Goal: Communication & Community: Answer question/provide support

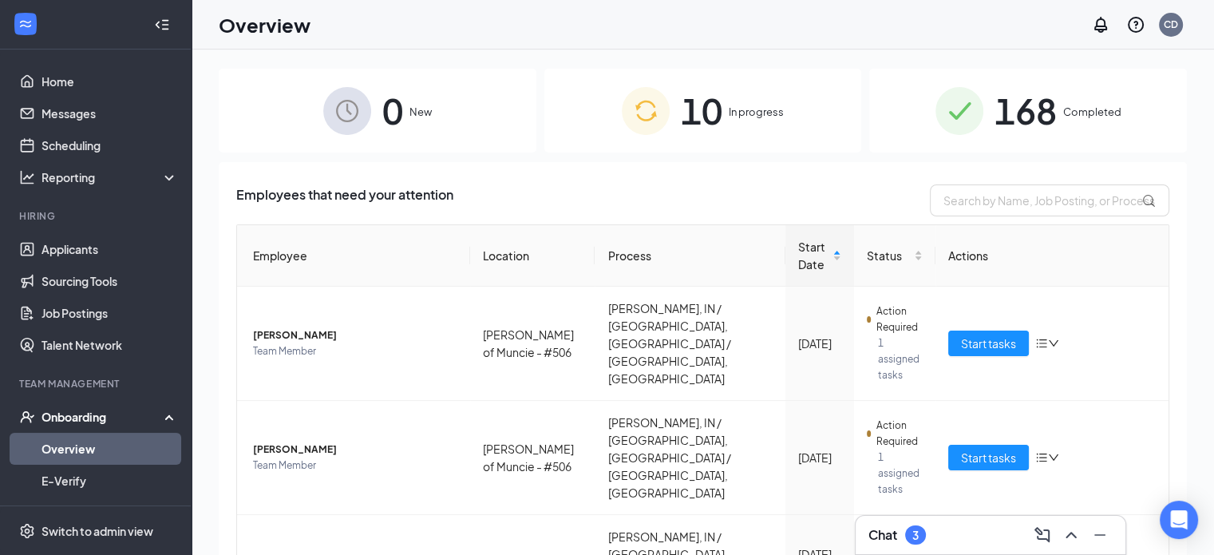
click at [719, 122] on div "10 In progress" at bounding box center [703, 111] width 318 height 84
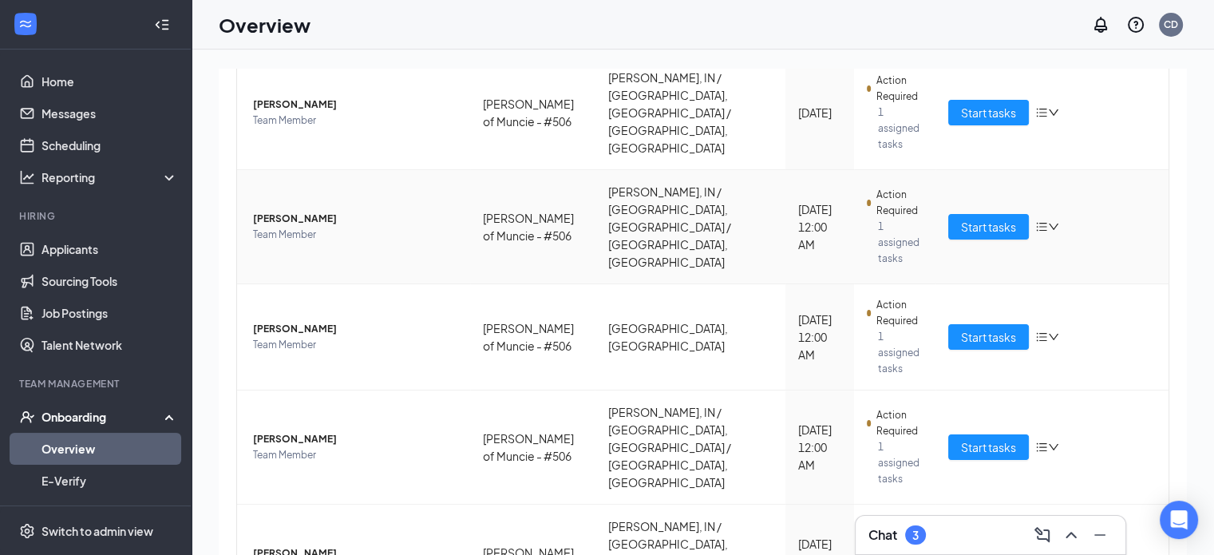
scroll to position [463, 0]
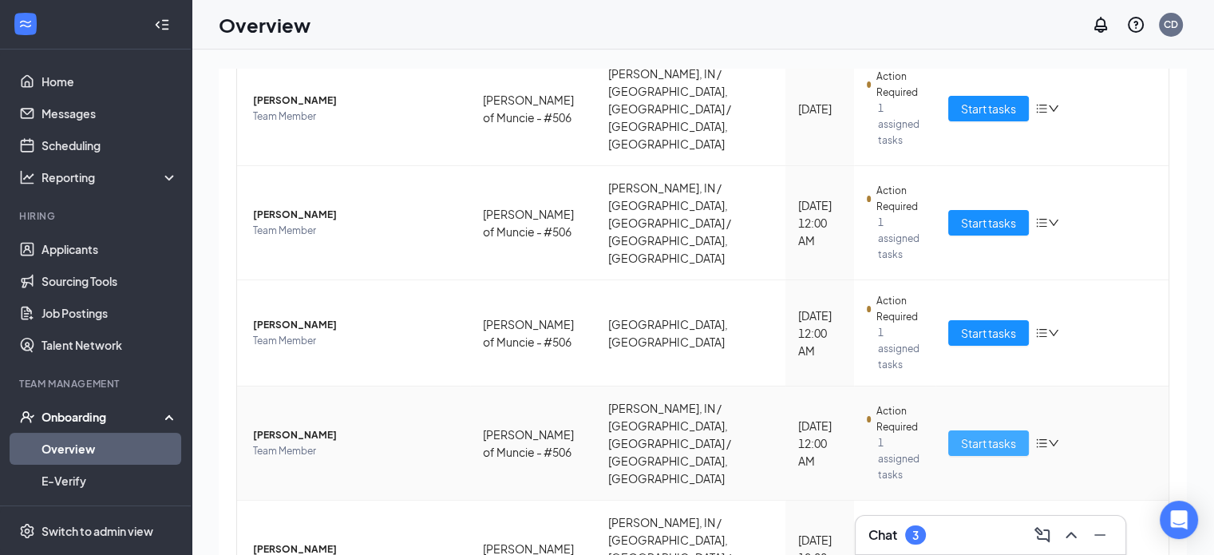
click at [976, 434] on span "Start tasks" at bounding box center [988, 443] width 55 height 18
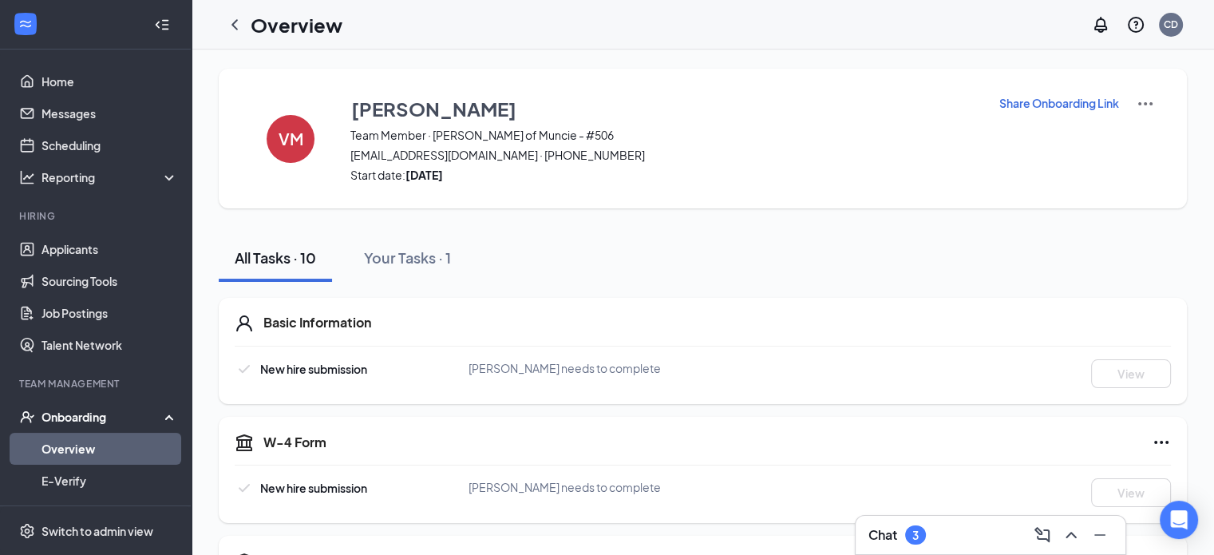
click at [917, 533] on div "3" at bounding box center [915, 535] width 6 height 14
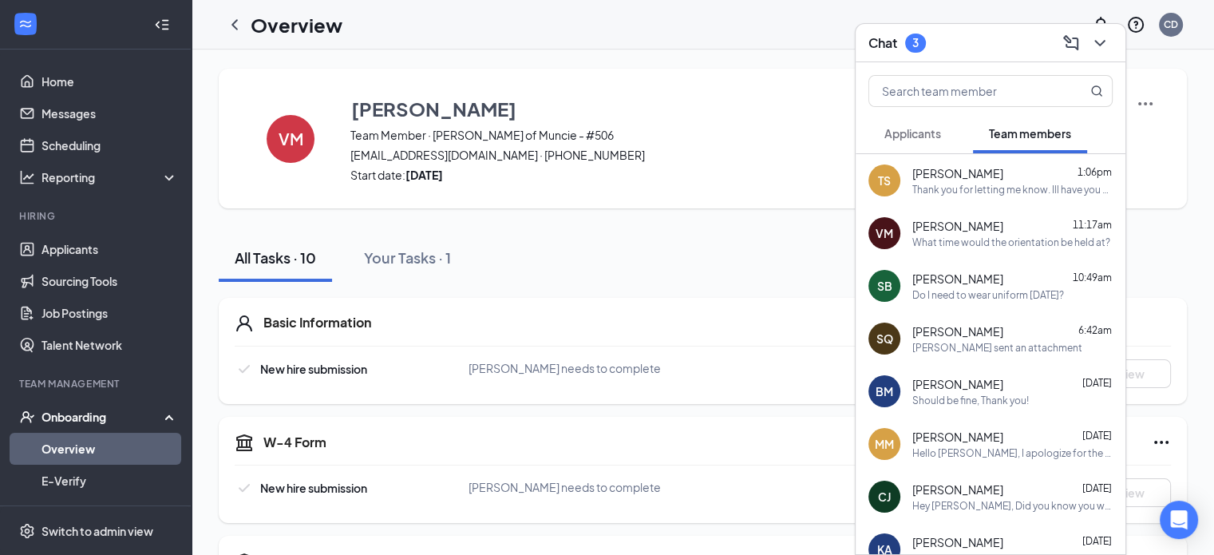
click at [970, 235] on div "What time would the orientation be held at?" at bounding box center [1011, 242] width 198 height 14
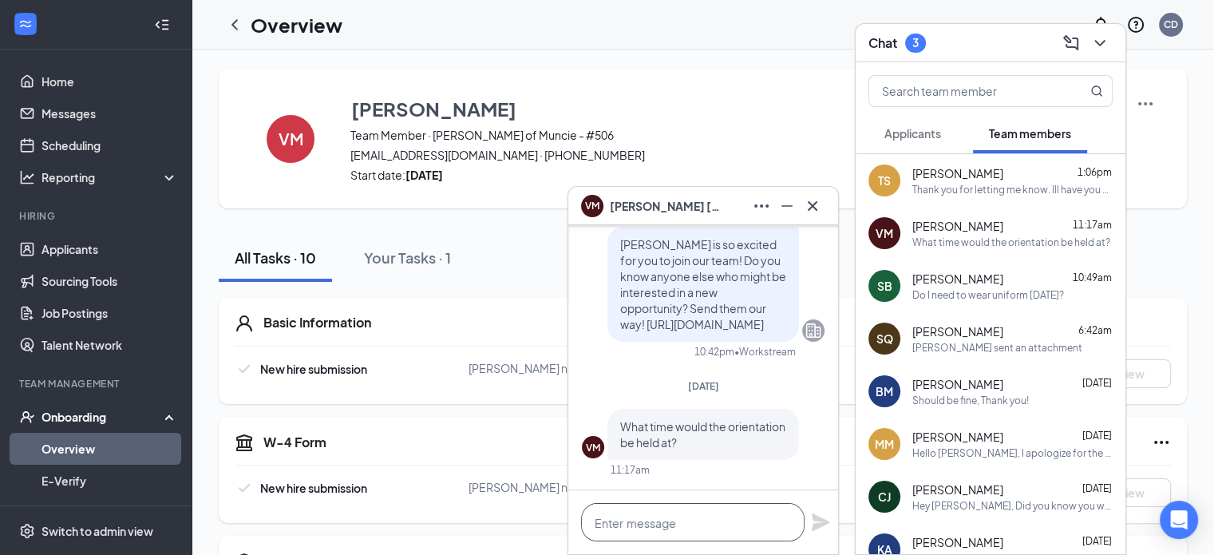
click at [688, 531] on textarea at bounding box center [692, 522] width 223 height 38
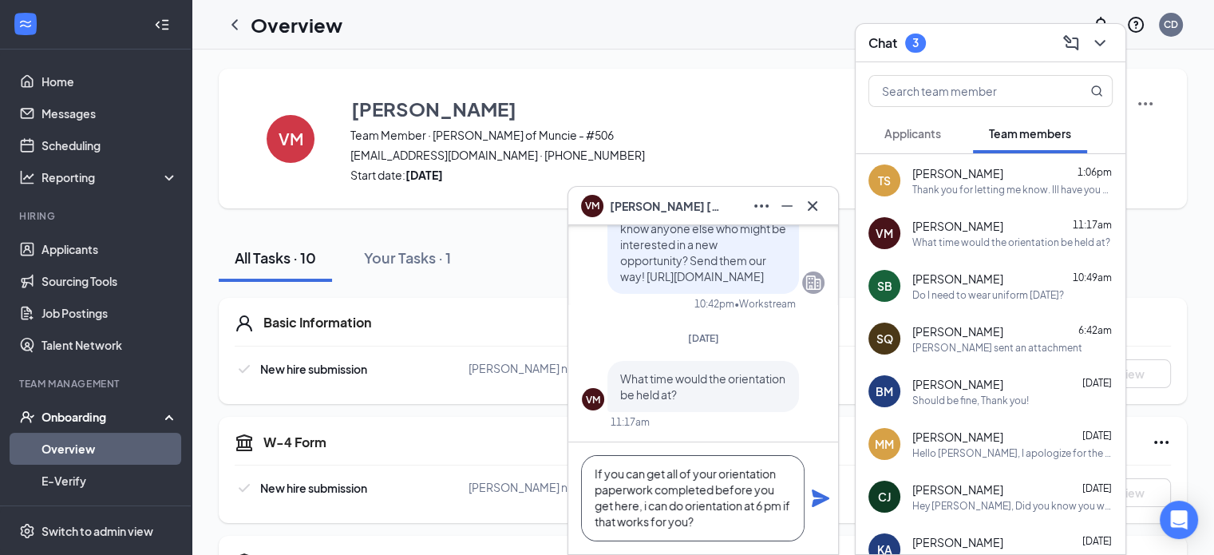
scroll to position [1, 0]
type textarea "If you can get all of your orientation paperwork completed before you get here,…"
click at [818, 500] on icon "Plane" at bounding box center [821, 498] width 18 height 18
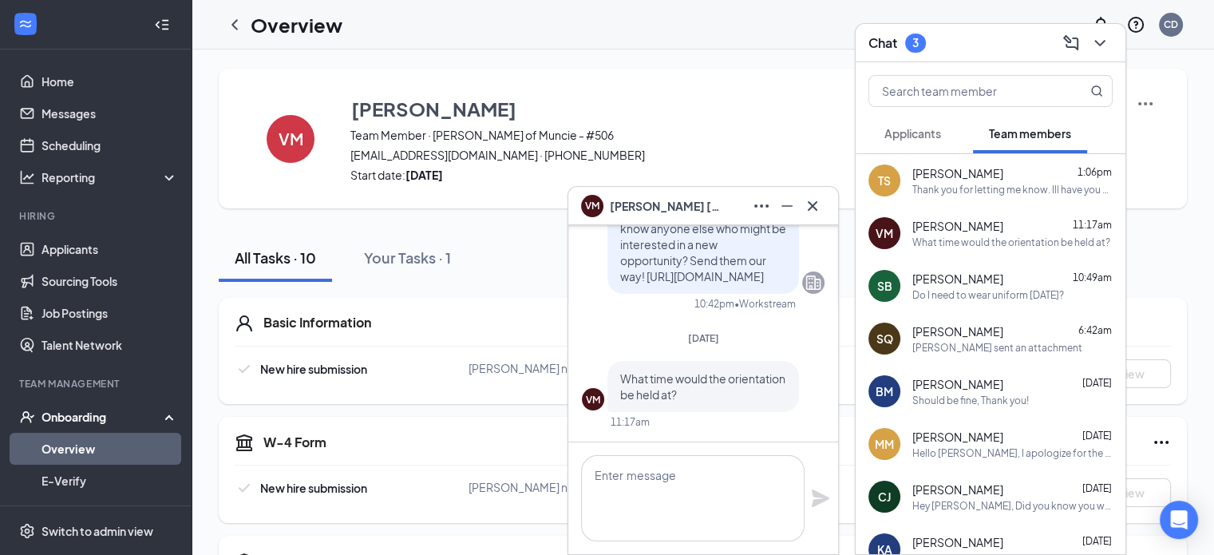
scroll to position [0, 0]
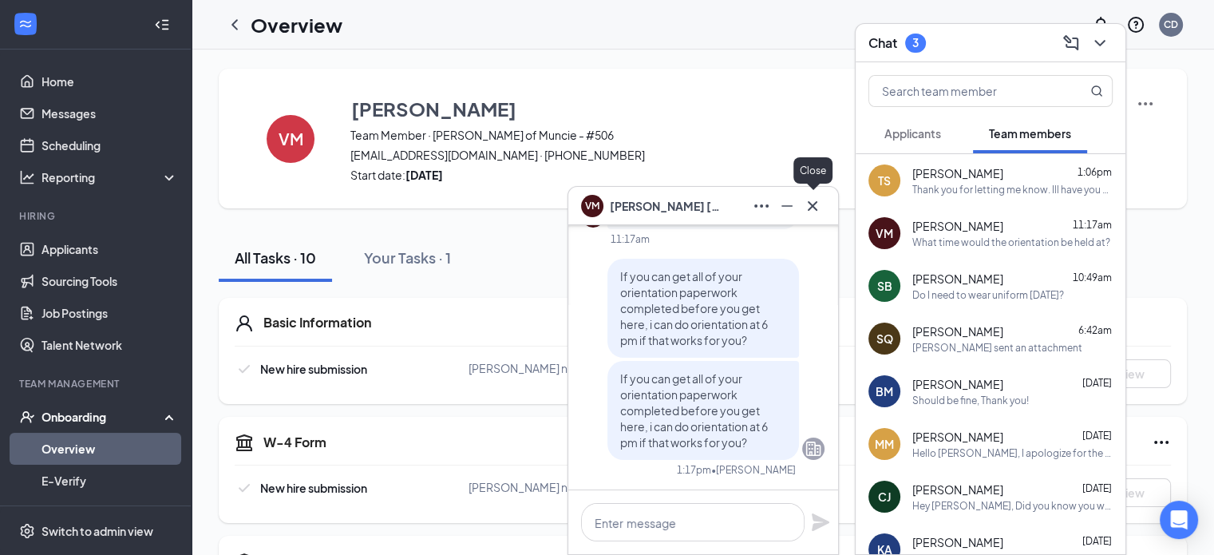
click at [813, 201] on icon "Cross" at bounding box center [812, 205] width 19 height 19
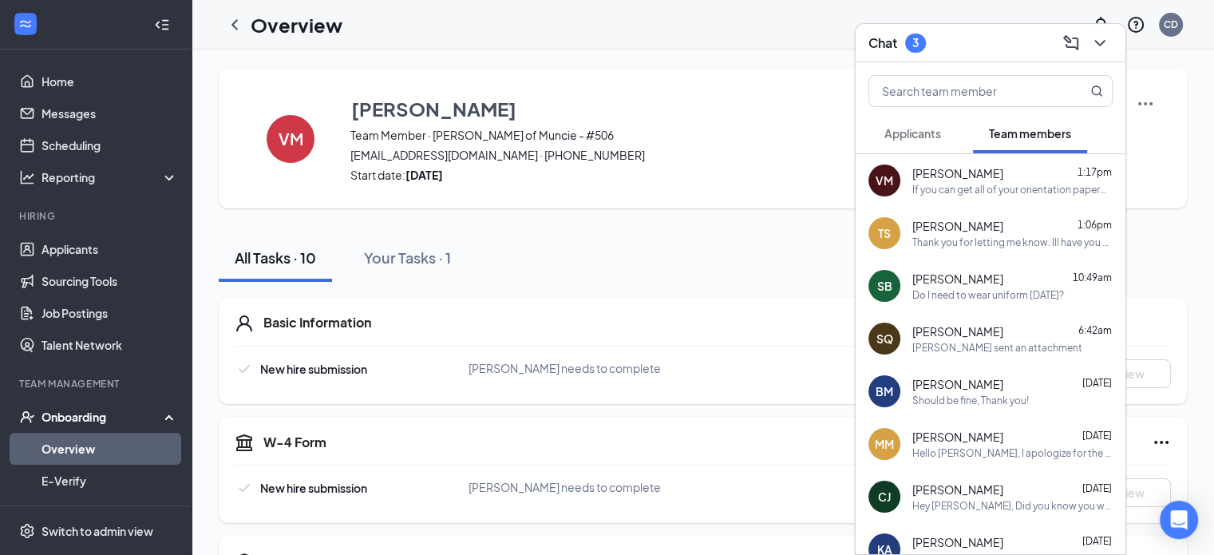
click at [931, 135] on span "Applicants" at bounding box center [912, 133] width 57 height 14
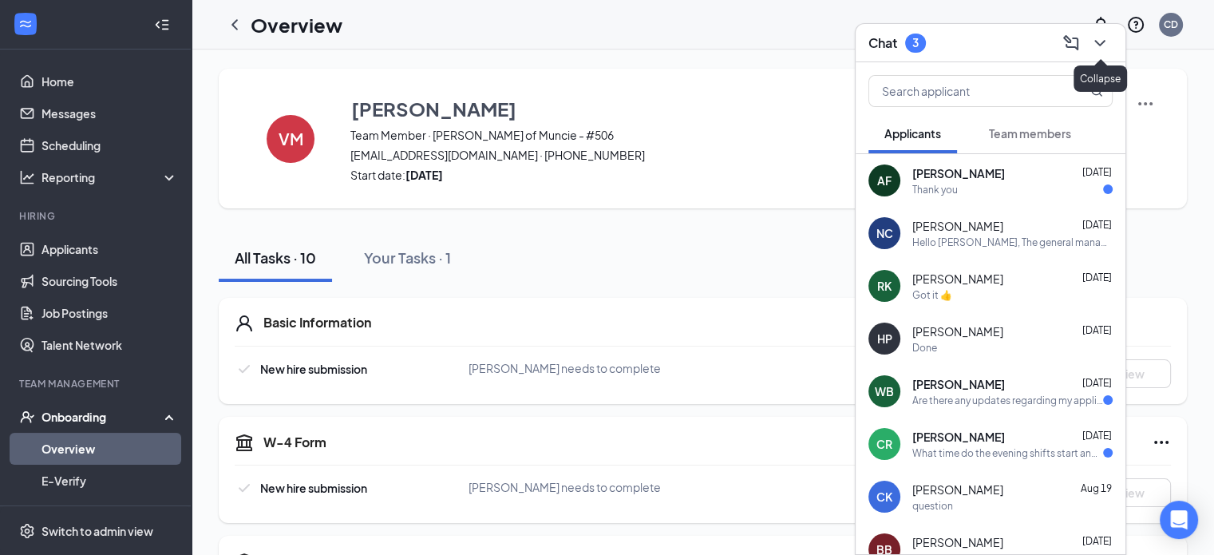
click at [1098, 42] on icon "ChevronDown" at bounding box center [1099, 43] width 19 height 19
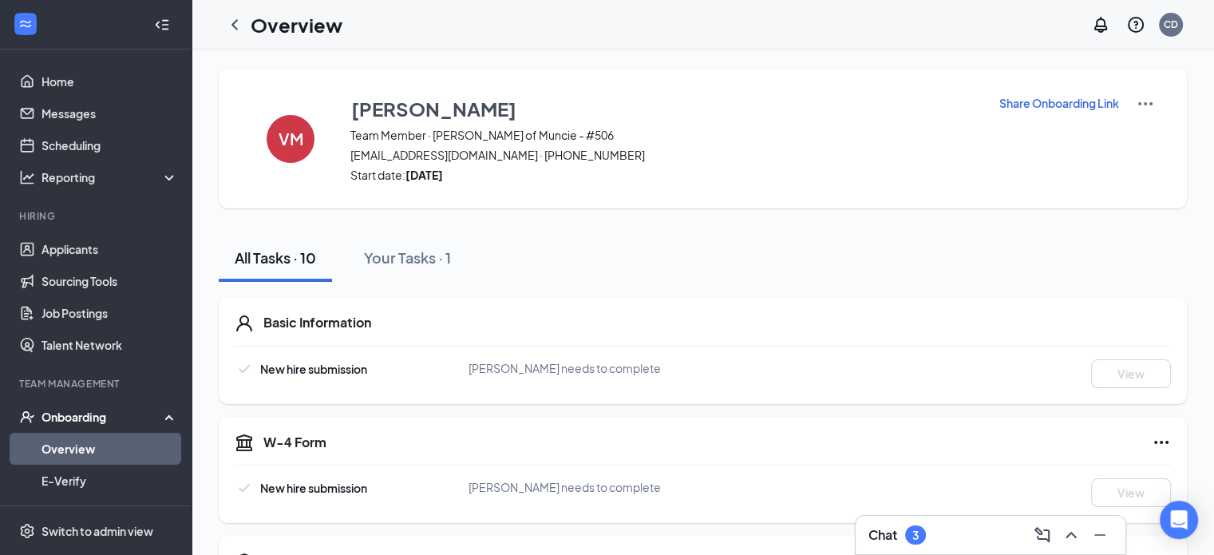
click at [939, 531] on div "Chat 3" at bounding box center [990, 535] width 244 height 26
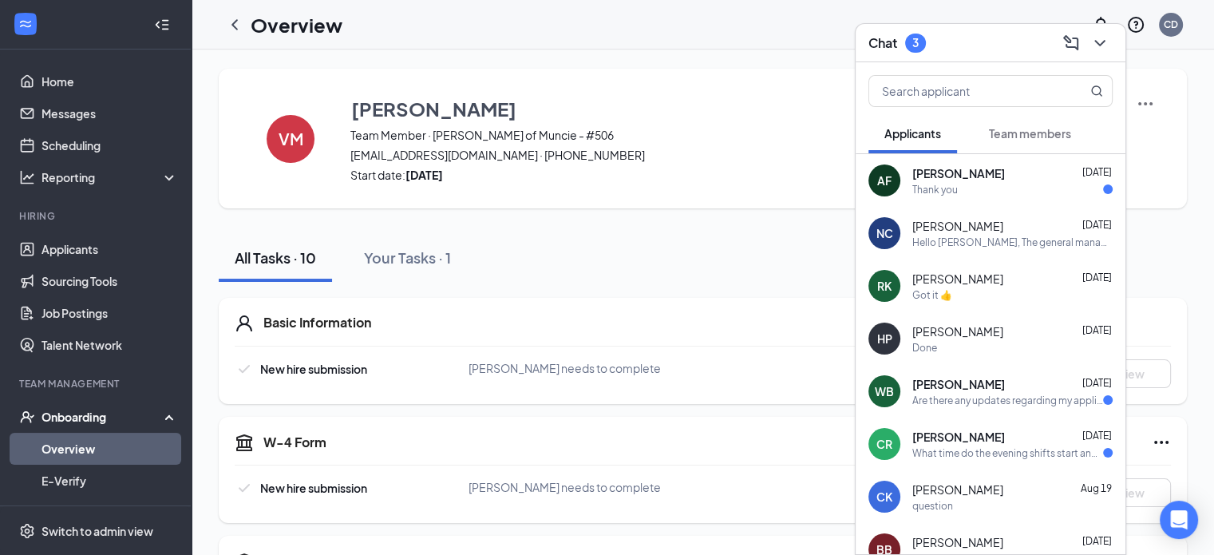
click at [1053, 143] on button "Team members" at bounding box center [1030, 133] width 114 height 40
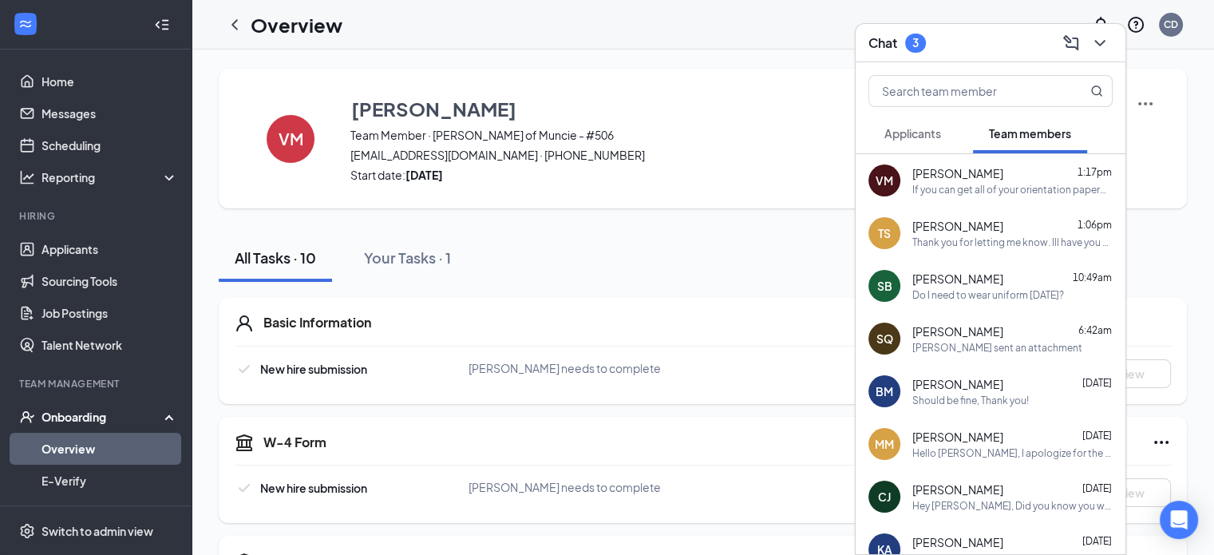
click at [923, 128] on span "Applicants" at bounding box center [912, 133] width 57 height 14
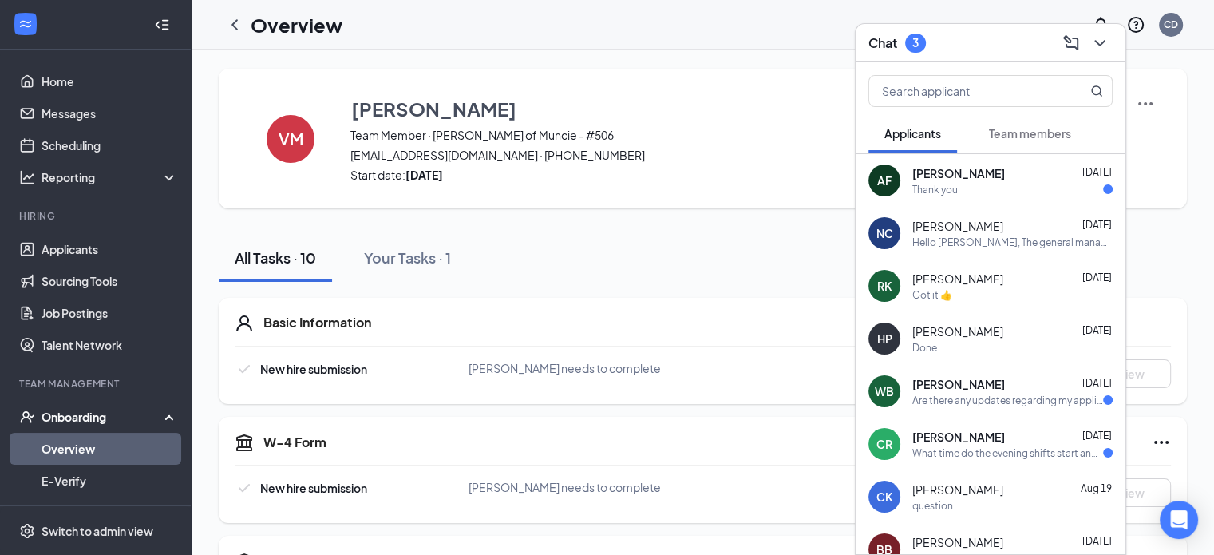
click at [977, 392] on div "Willow Brown Aug 21 Are there any updates regarding my application?" at bounding box center [1012, 391] width 200 height 31
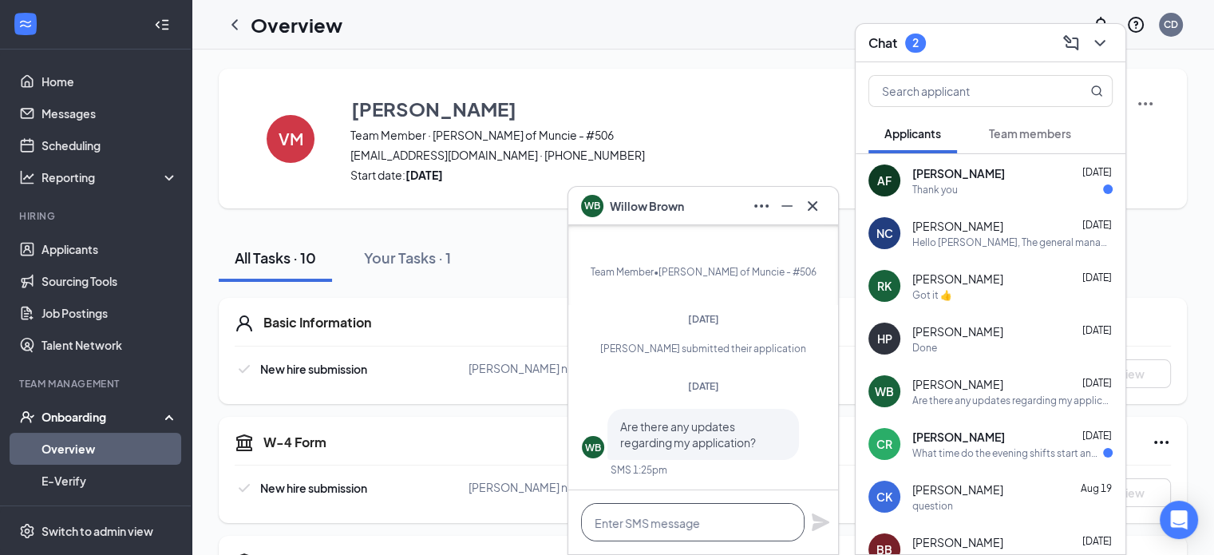
click at [657, 520] on textarea at bounding box center [692, 522] width 223 height 38
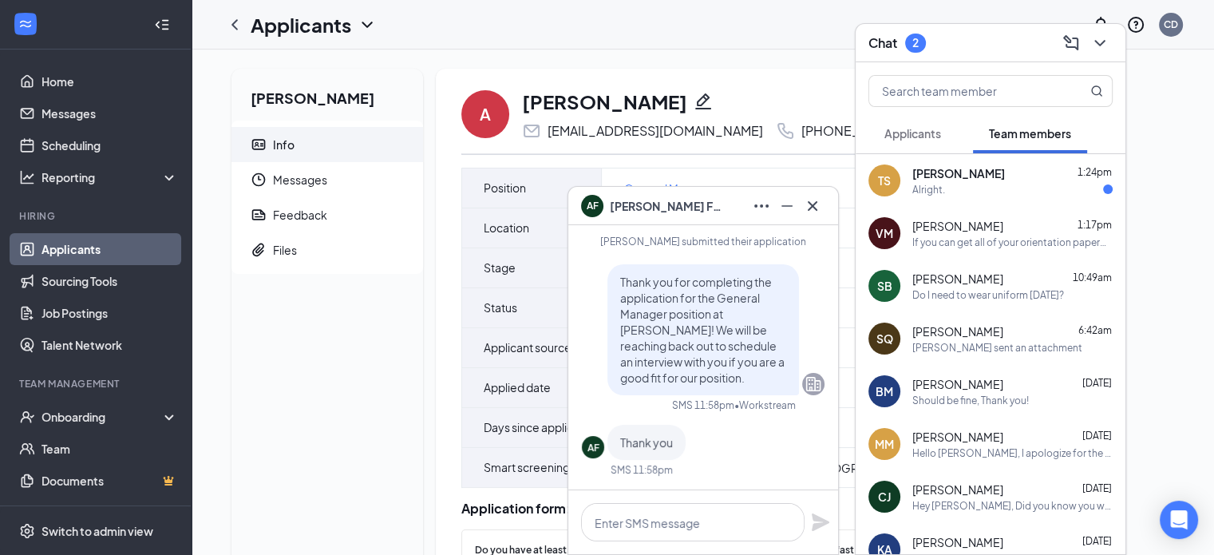
click at [980, 190] on div "Alright." at bounding box center [1012, 190] width 200 height 14
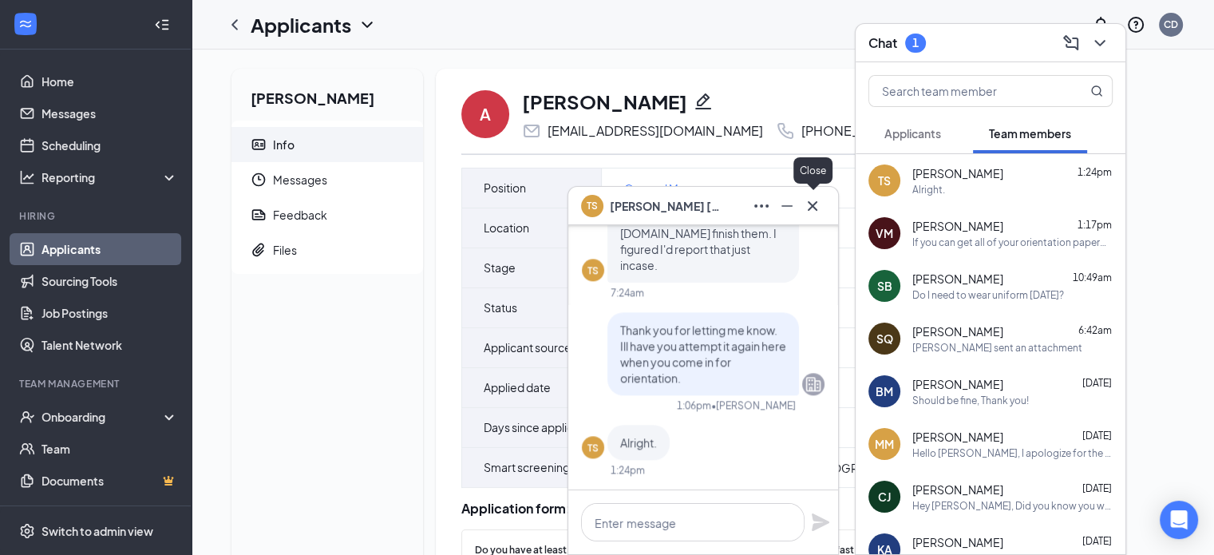
click at [813, 209] on icon "Cross" at bounding box center [812, 205] width 19 height 19
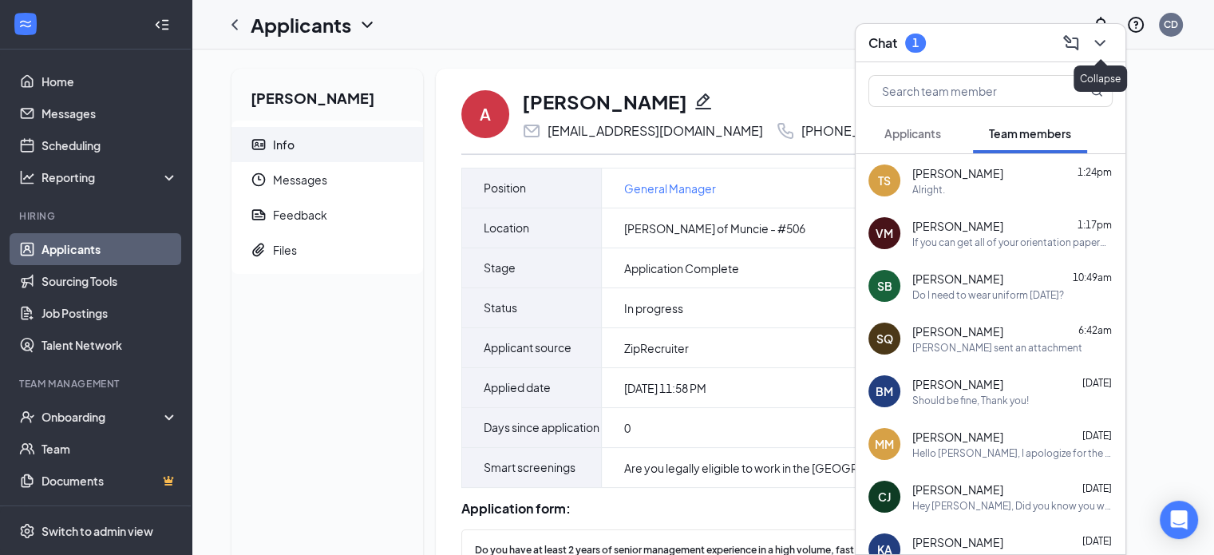
click at [1107, 42] on icon "ChevronDown" at bounding box center [1099, 43] width 19 height 19
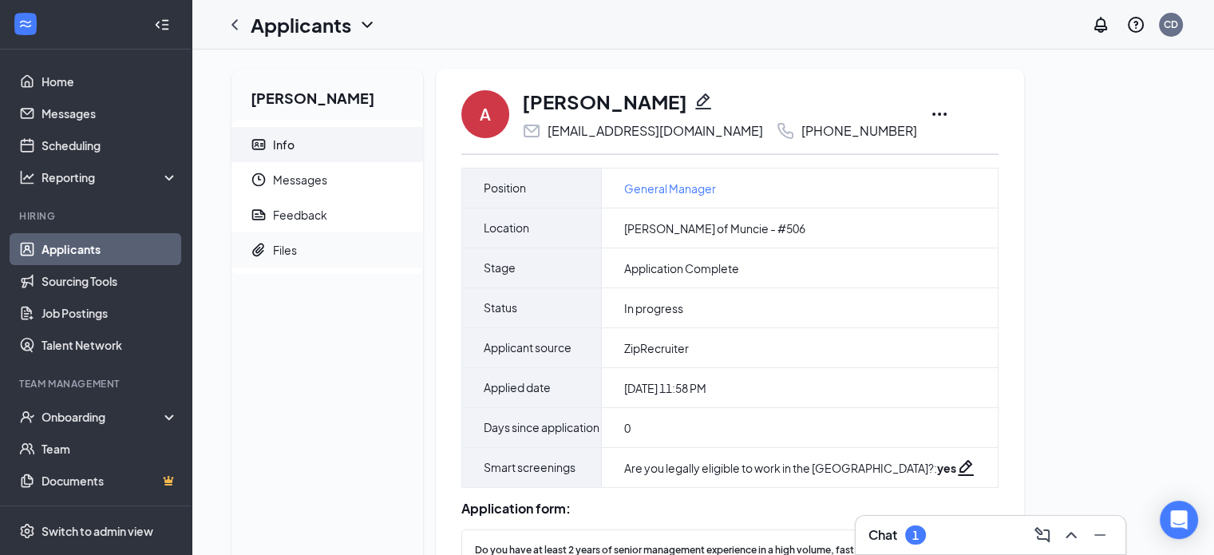
click at [278, 248] on div "Files" at bounding box center [285, 250] width 24 height 16
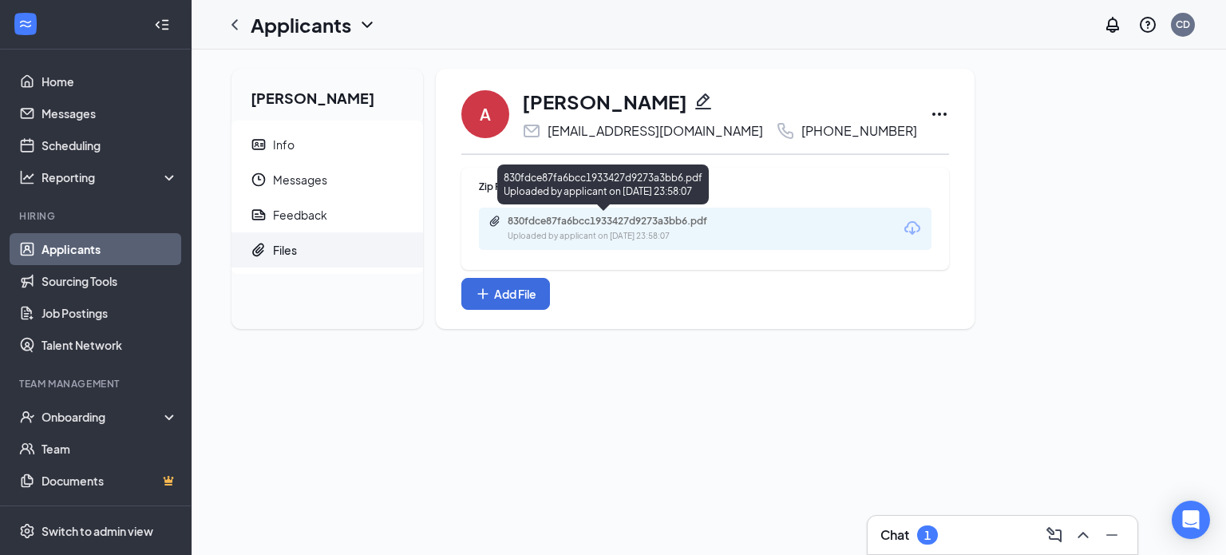
click at [627, 219] on div "830fdce87fa6bcc1933427d9273a3bb6.pdf" at bounding box center [619, 221] width 223 height 13
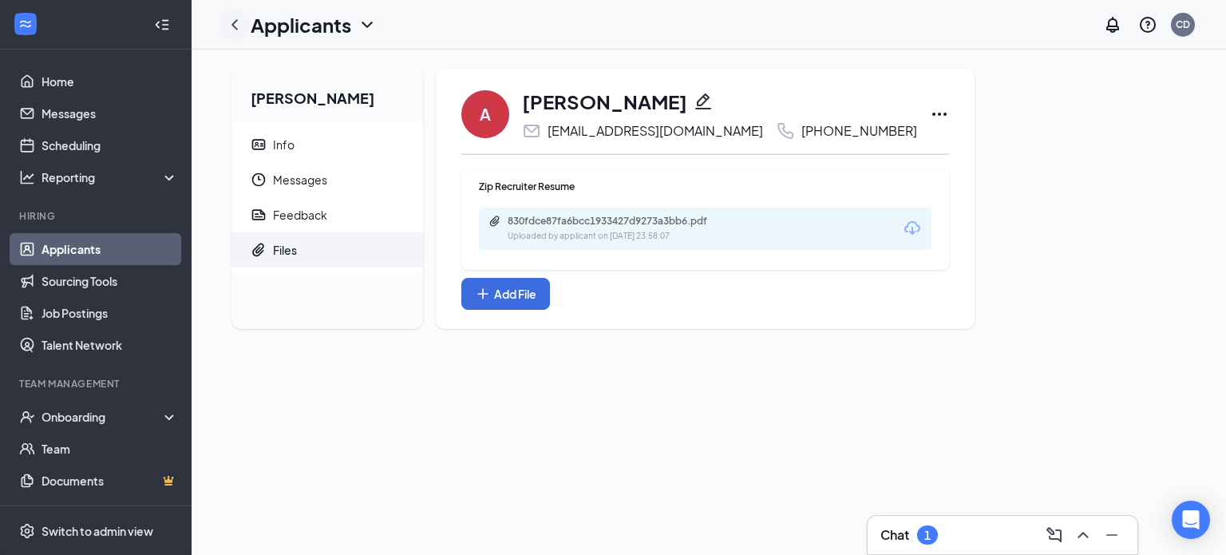
click at [236, 24] on icon "ChevronLeft" at bounding box center [234, 24] width 19 height 19
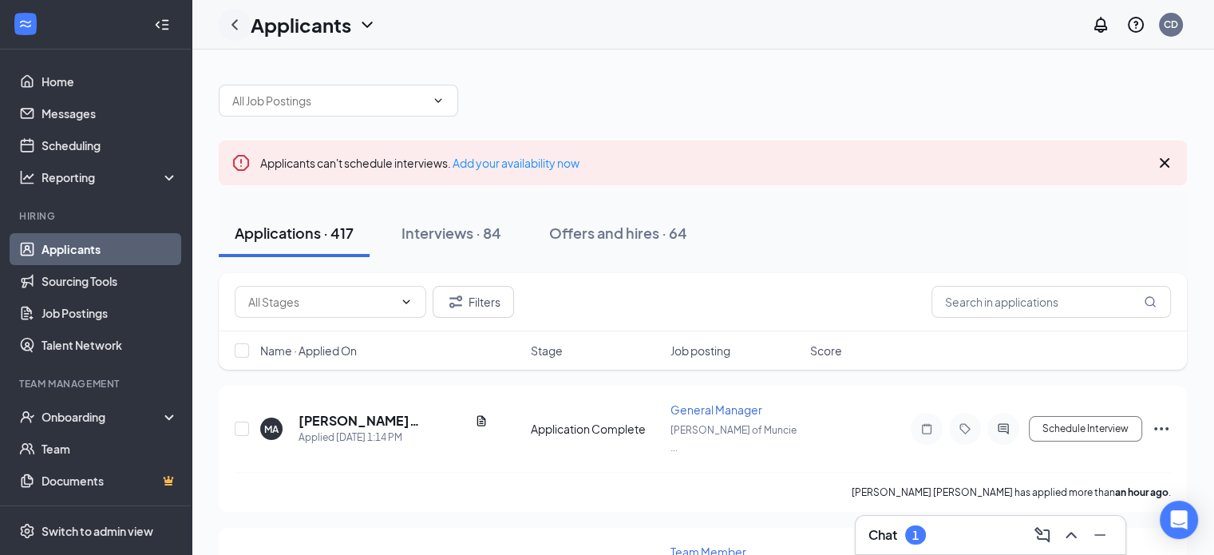
click at [236, 24] on icon "ChevronLeft" at bounding box center [234, 24] width 19 height 19
click at [890, 529] on h3 "Chat" at bounding box center [882, 535] width 29 height 18
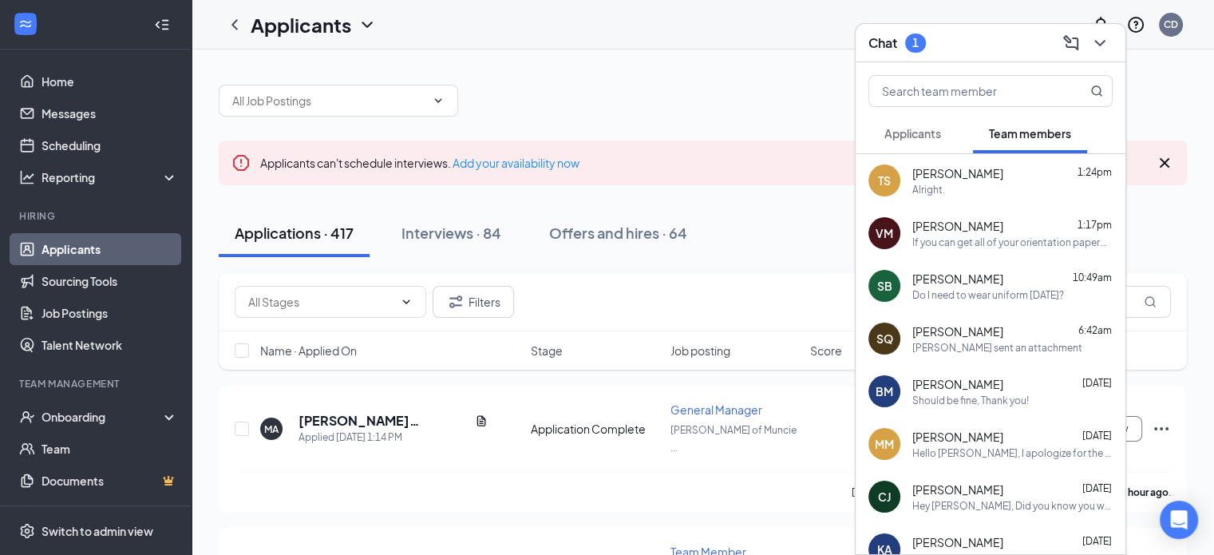
click at [922, 140] on span "Applicants" at bounding box center [912, 133] width 57 height 14
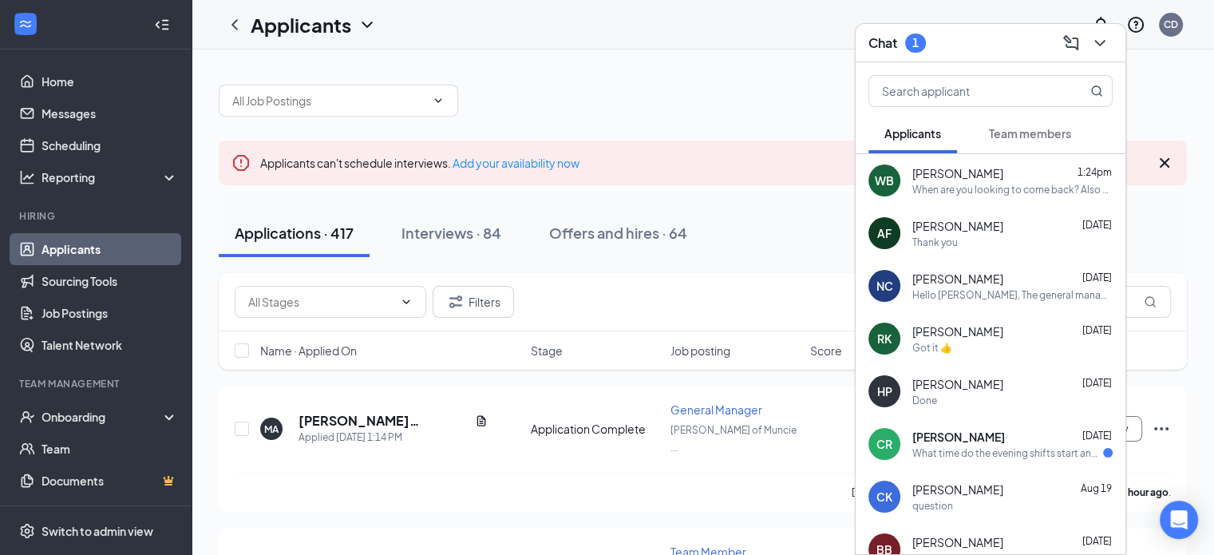
click at [980, 442] on div "[PERSON_NAME] [DATE]" at bounding box center [1012, 437] width 200 height 16
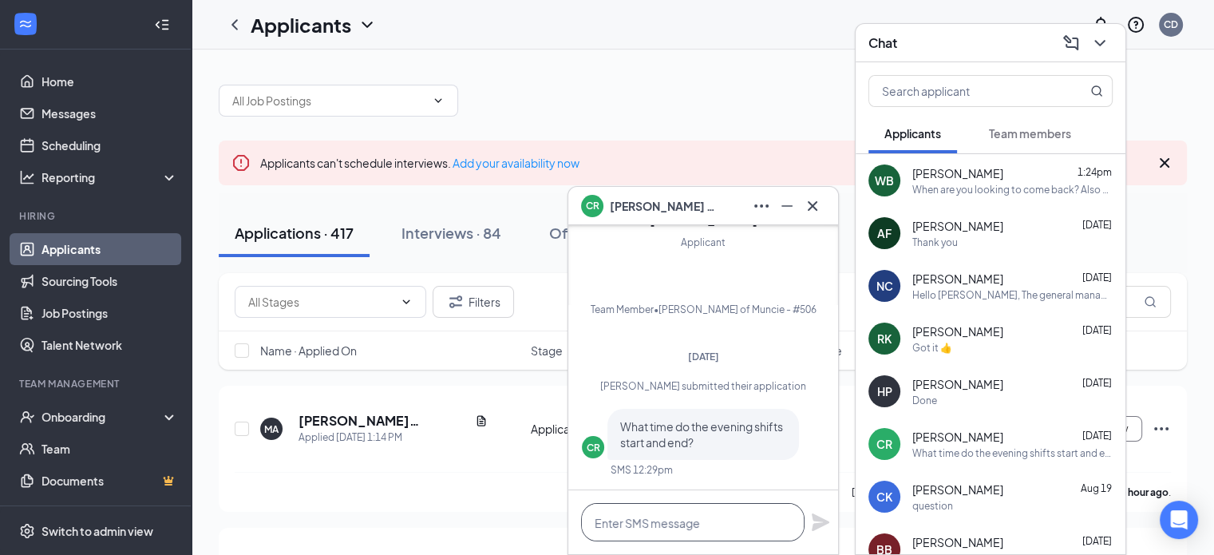
click at [655, 535] on textarea at bounding box center [692, 522] width 223 height 38
type textarea "E"
type textarea "n"
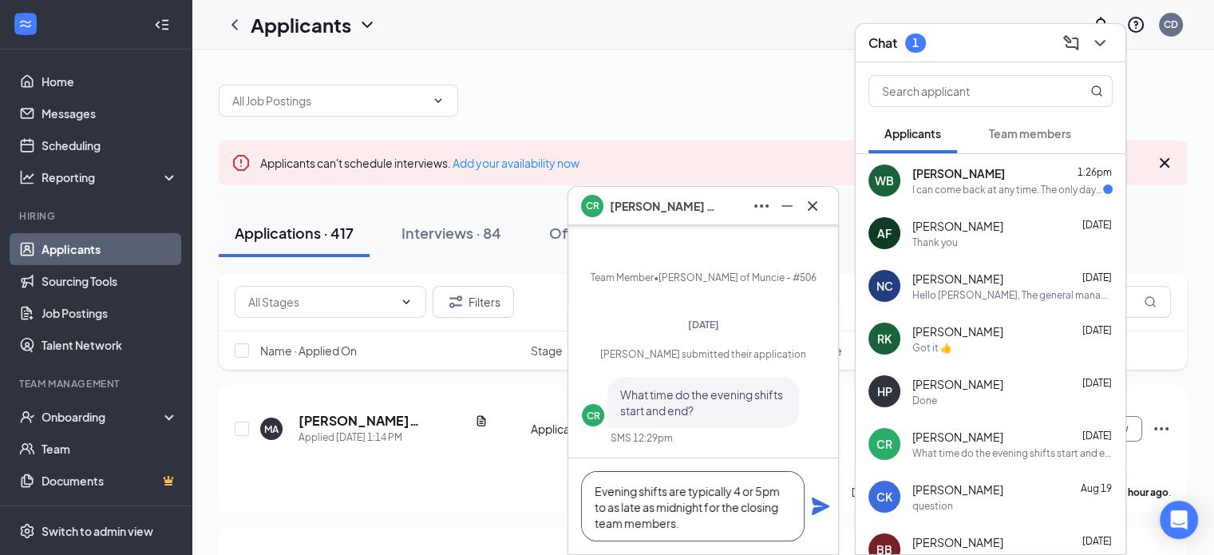
type textarea "Evening shifts are typically 4 or 5pm to as late as midnight for the closing te…"
click at [820, 502] on icon "Plane" at bounding box center [821, 506] width 18 height 18
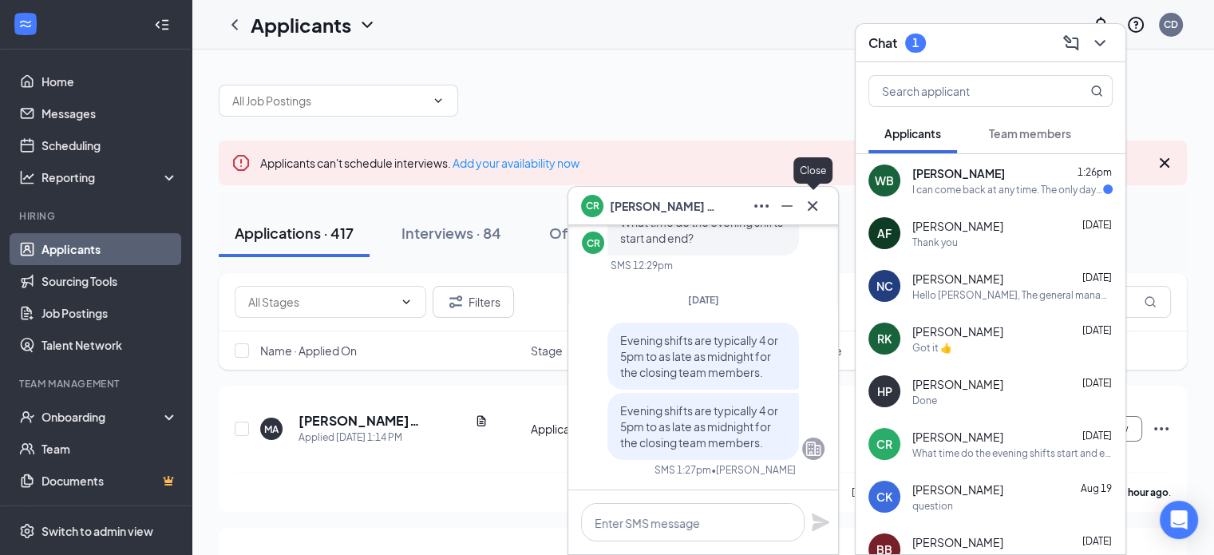
click at [810, 207] on icon "Cross" at bounding box center [812, 205] width 19 height 19
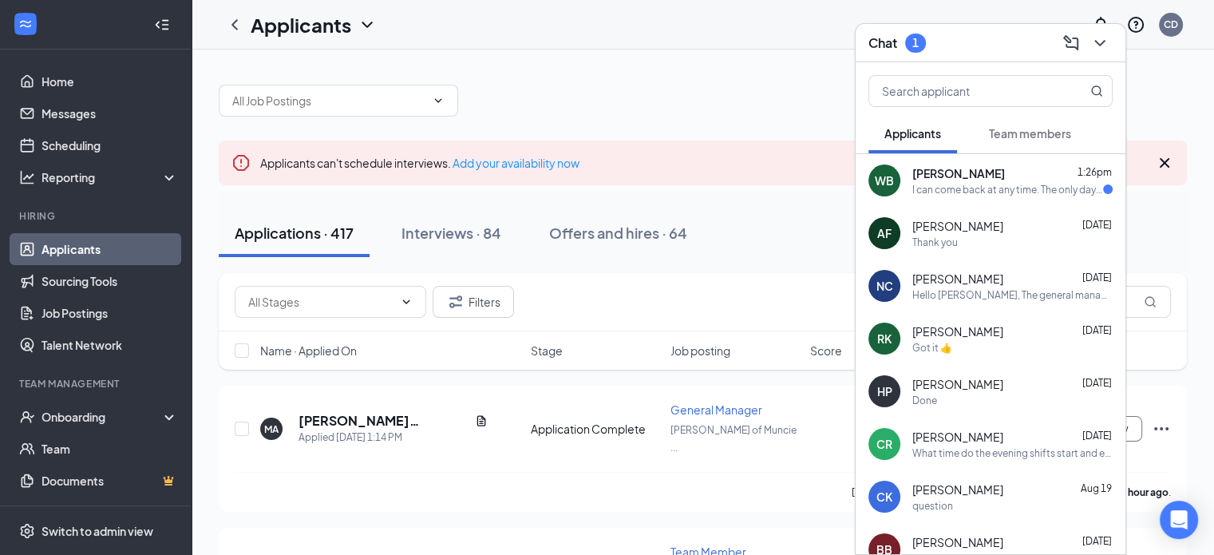
click at [993, 184] on div "I can come back at any time. The only days I cannot work are [DATE] and [DATE].…" at bounding box center [1007, 190] width 191 height 14
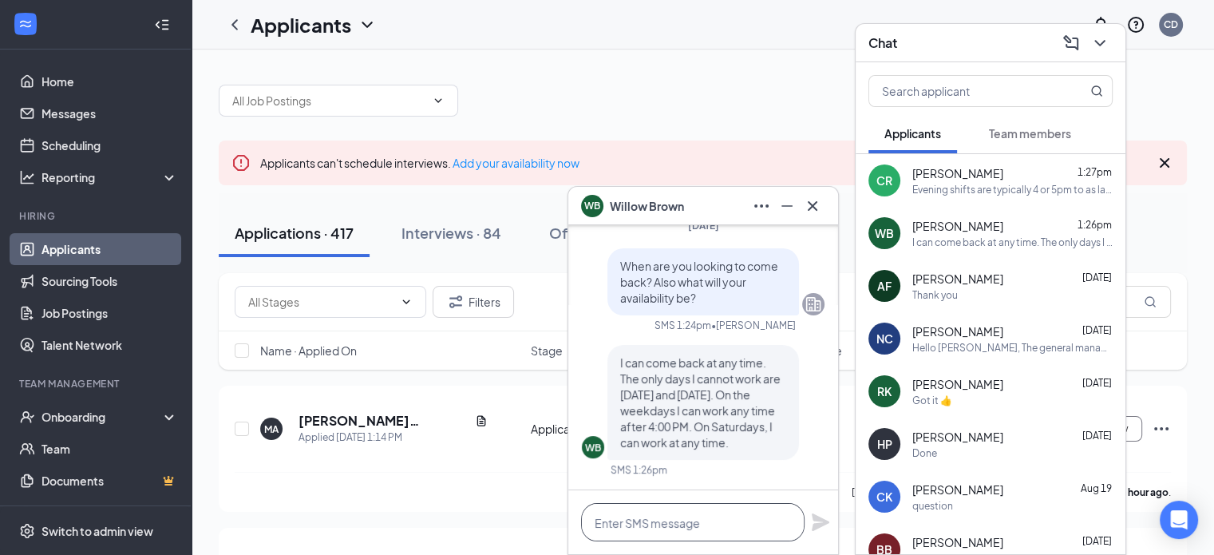
click at [677, 520] on textarea at bounding box center [692, 522] width 223 height 38
click at [664, 529] on textarea at bounding box center [692, 522] width 223 height 38
click at [654, 521] on textarea at bounding box center [692, 522] width 223 height 38
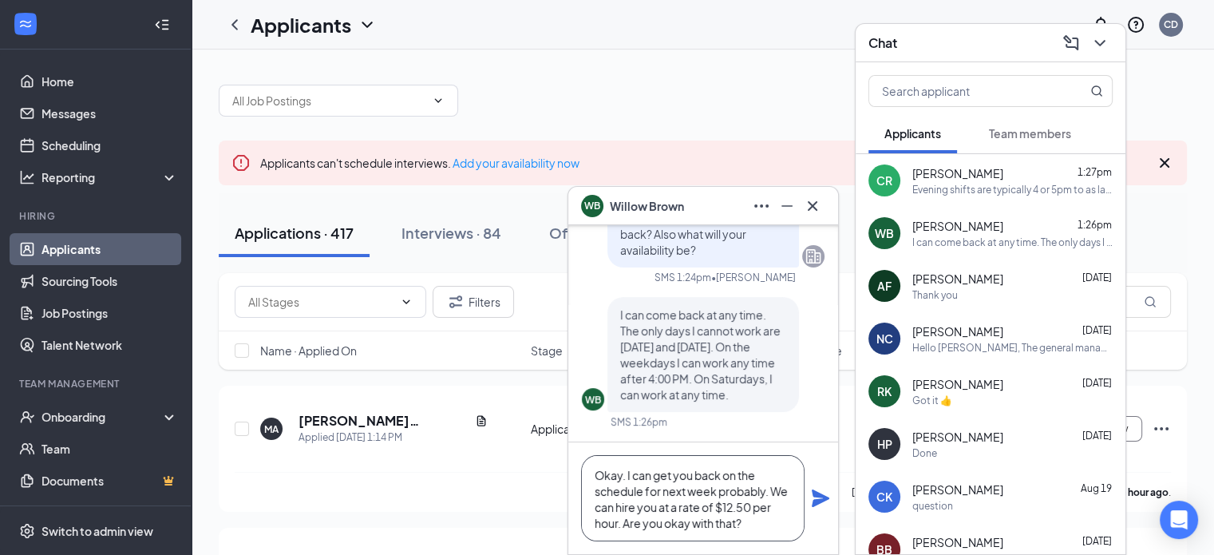
click at [638, 507] on textarea "Okay. I can get you back on the schedule for next week probably. We can hire yo…" at bounding box center [692, 498] width 223 height 86
click at [654, 509] on textarea "Okay. I can get you back on the schedule for next week probably. We can hire yo…" at bounding box center [692, 498] width 223 height 86
type textarea "Okay. I can get you back on the schedule for next week probably. We can hire yo…"
click at [820, 501] on icon "Plane" at bounding box center [821, 498] width 18 height 18
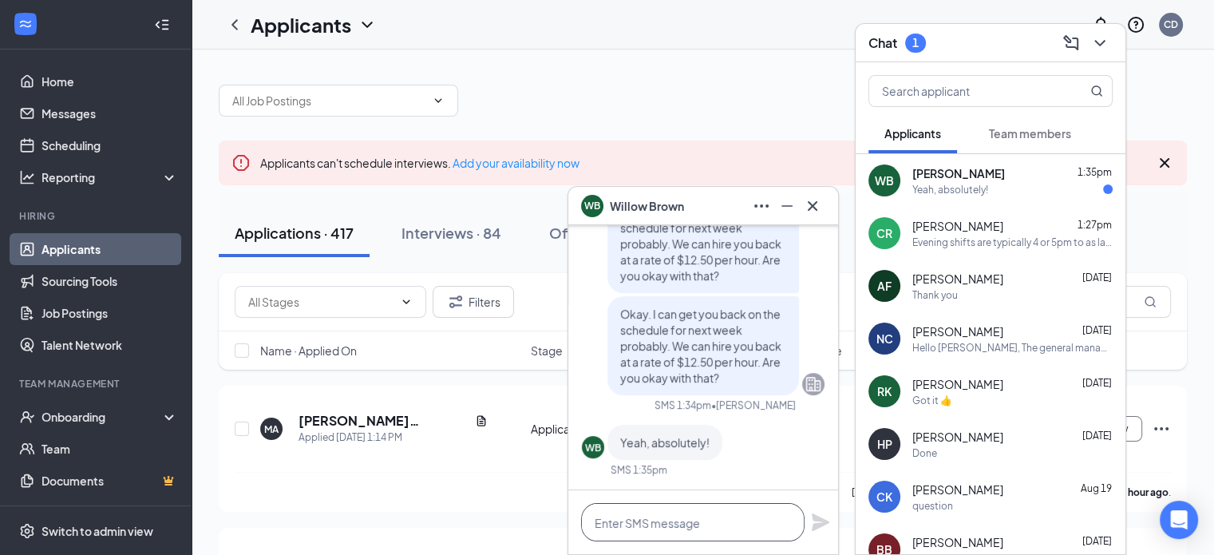
click at [662, 528] on textarea at bounding box center [692, 522] width 223 height 38
type textarea "p"
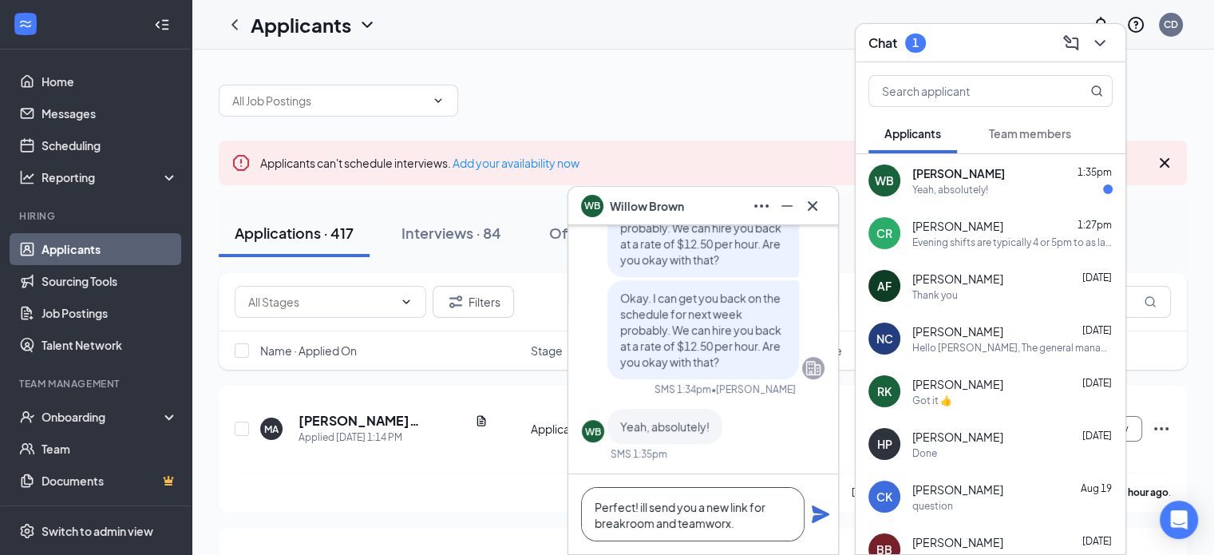
type textarea "Perfect! ill send you a new link for breakroom and teamworx."
click at [820, 519] on icon "Plane" at bounding box center [821, 514] width 18 height 18
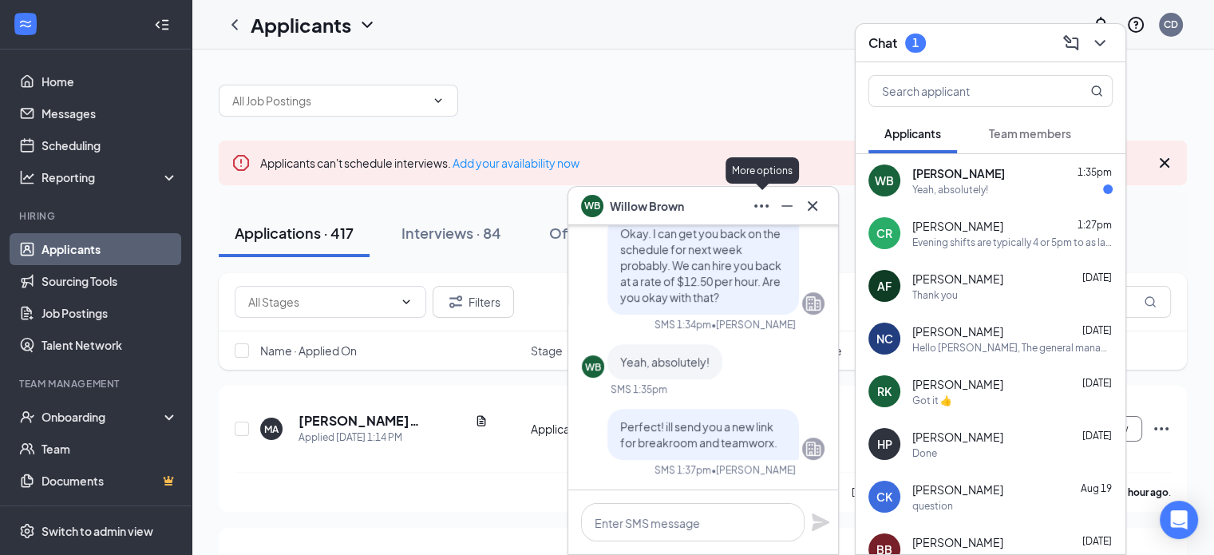
click at [753, 200] on icon "Ellipses" at bounding box center [761, 205] width 19 height 19
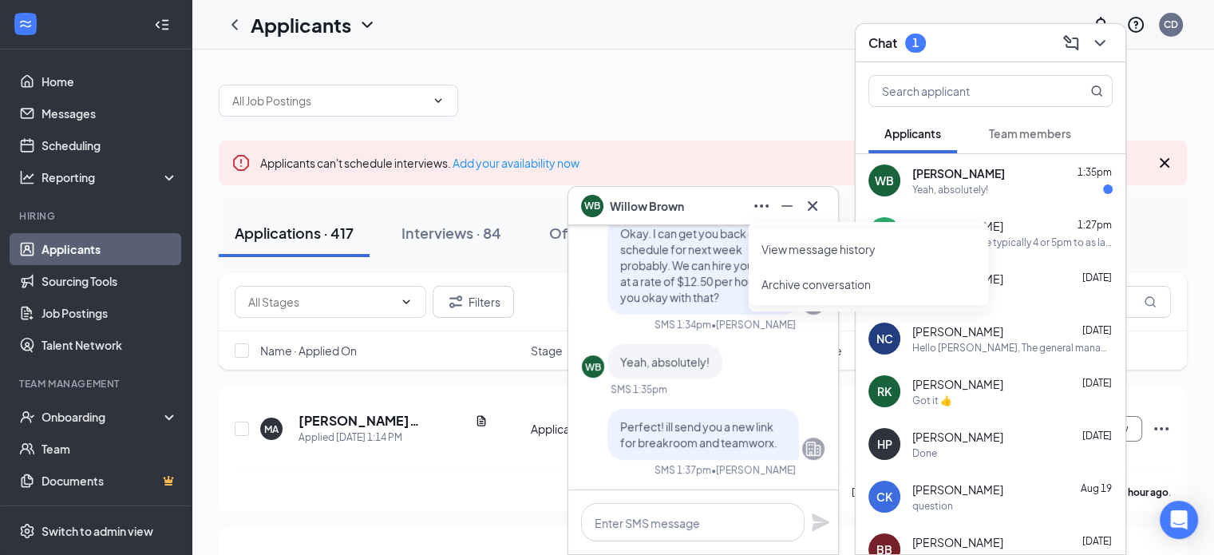
click at [785, 251] on link "View message history" at bounding box center [868, 249] width 214 height 16
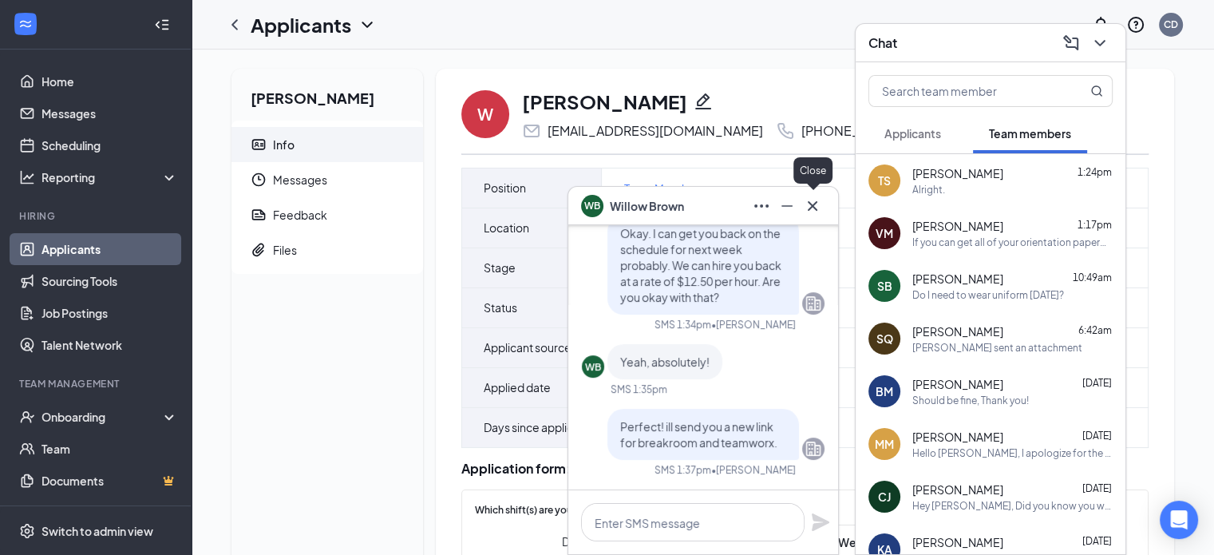
click at [814, 204] on icon "Cross" at bounding box center [813, 205] width 10 height 10
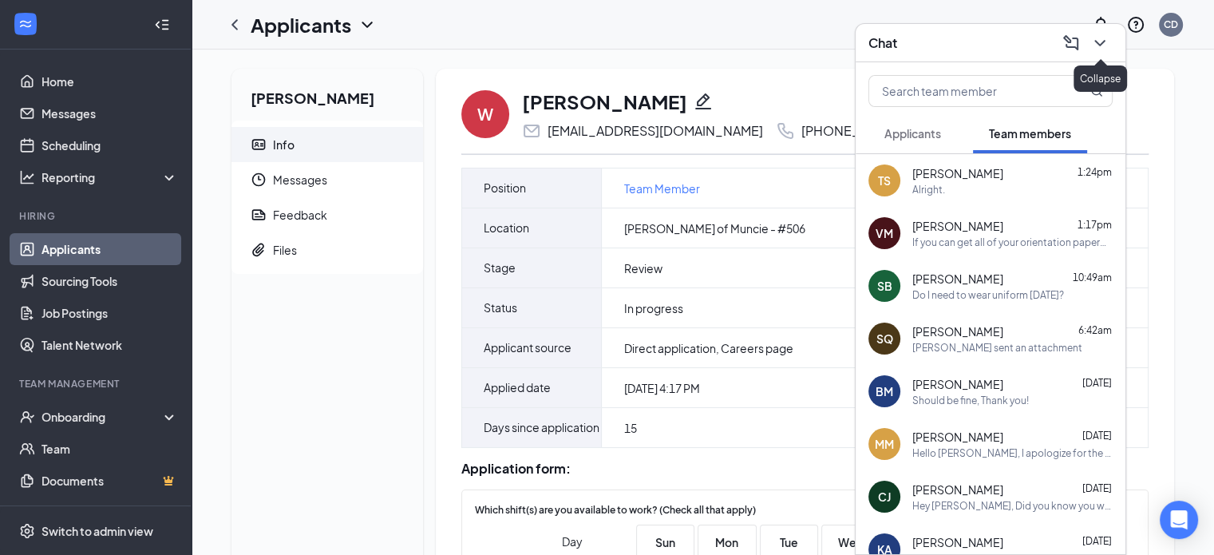
click at [1093, 41] on icon "ChevronDown" at bounding box center [1099, 43] width 19 height 19
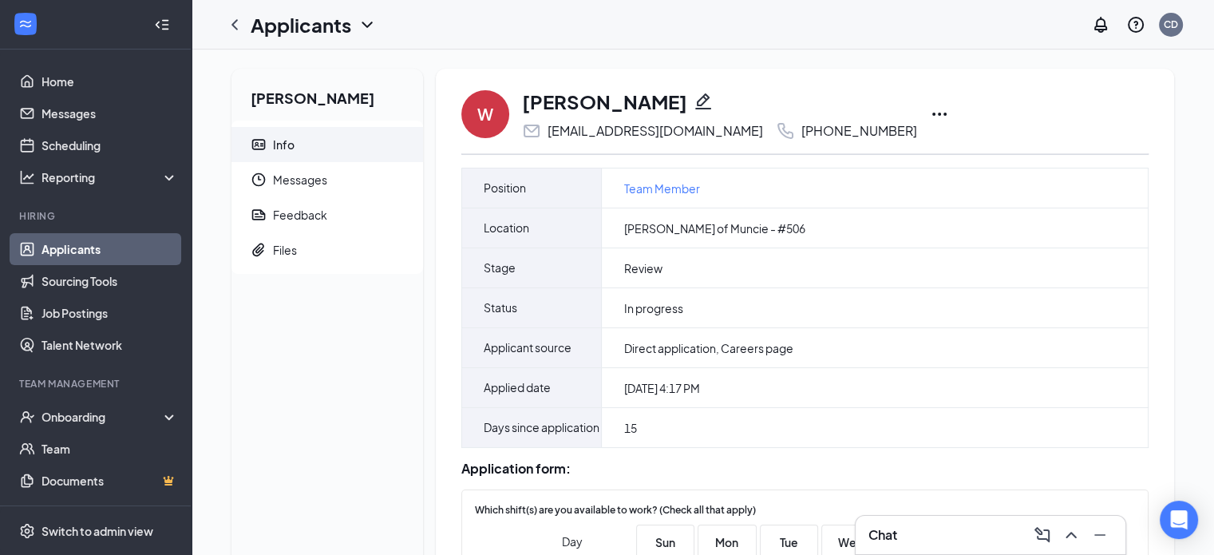
click at [931, 531] on div "Chat" at bounding box center [990, 535] width 244 height 26
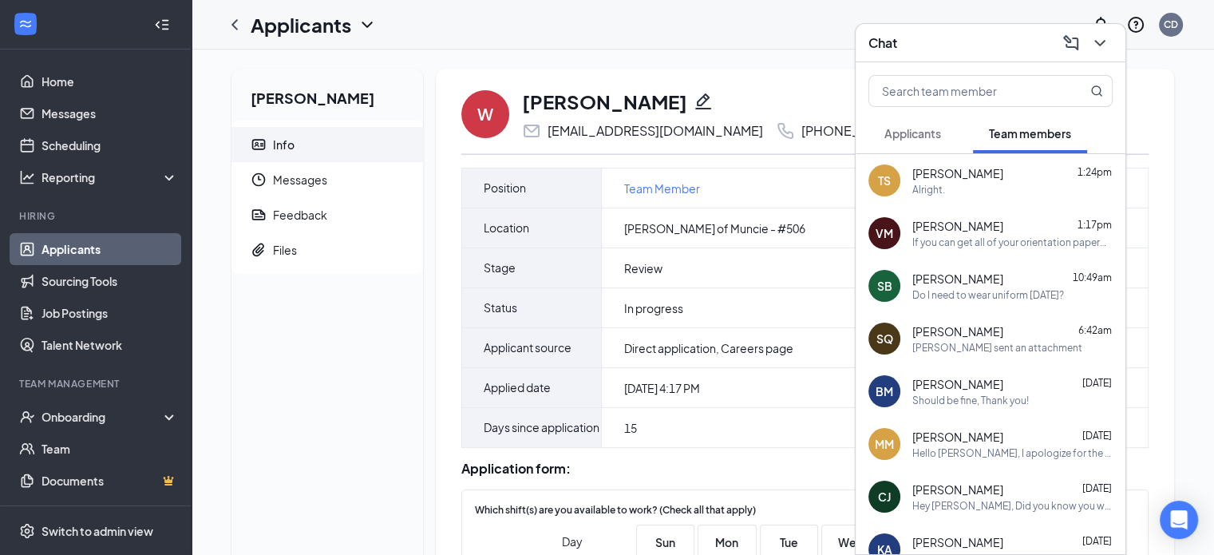
click at [909, 127] on span "Applicants" at bounding box center [912, 133] width 57 height 14
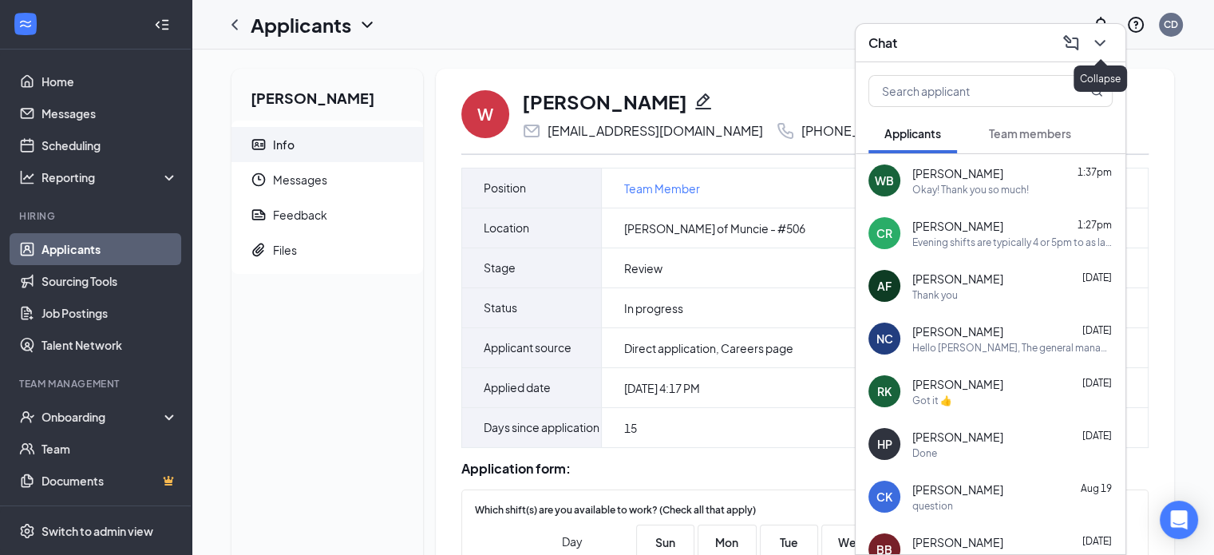
click at [1101, 41] on icon "ChevronDown" at bounding box center [1099, 43] width 19 height 19
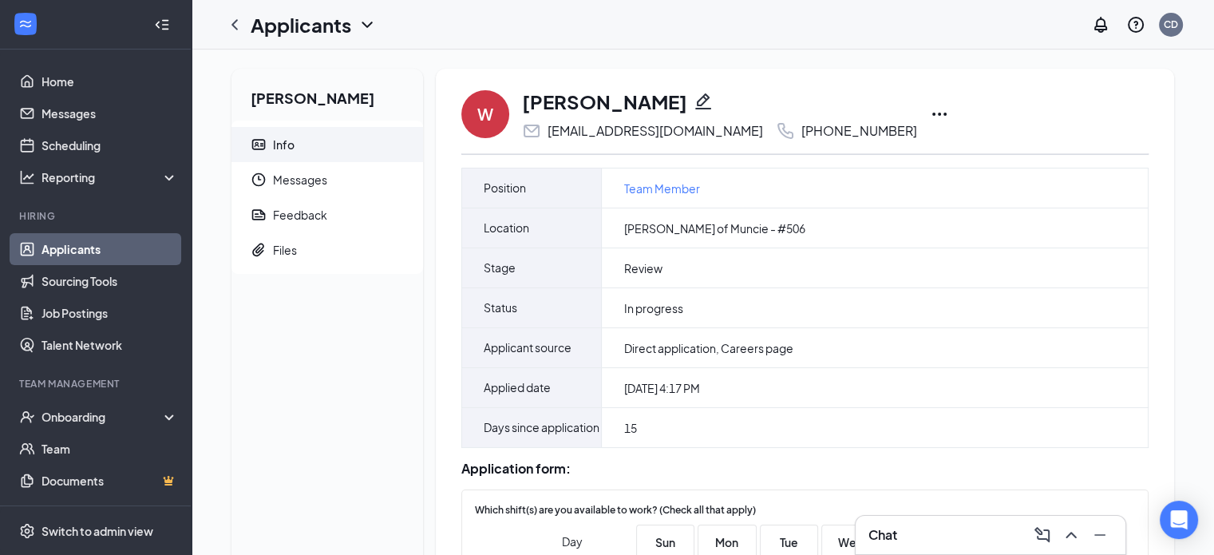
click at [891, 539] on h3 "Chat" at bounding box center [882, 535] width 29 height 18
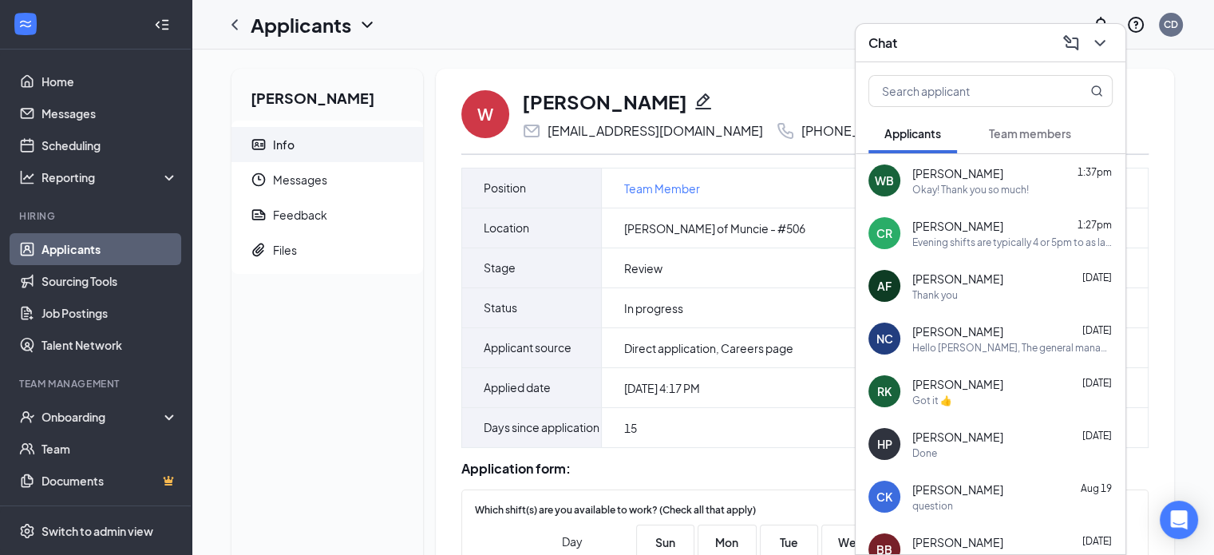
click at [961, 184] on div "Okay! Thank you so much!" at bounding box center [970, 190] width 117 height 14
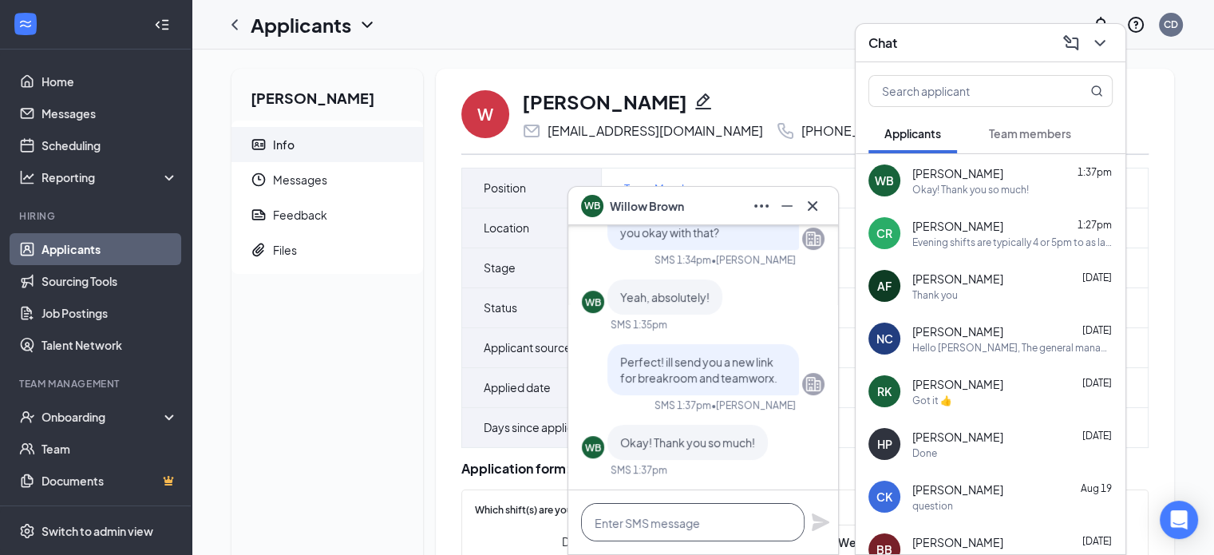
click at [651, 513] on textarea at bounding box center [692, 522] width 223 height 38
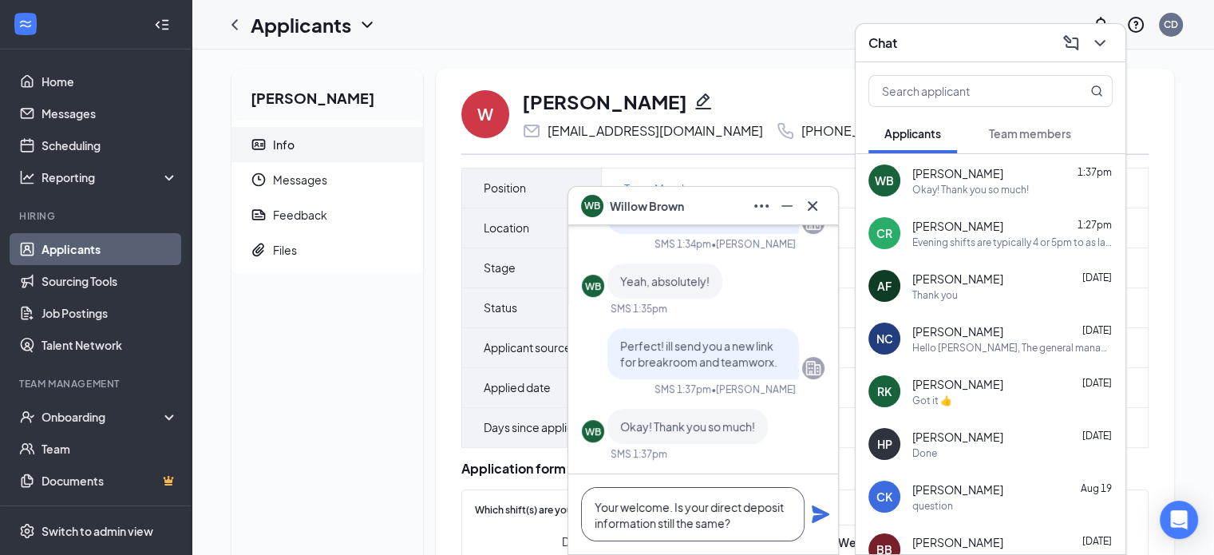
type textarea "Your welcome. Is your direct deposit information still the same?"
click at [817, 514] on icon "Plane" at bounding box center [820, 513] width 19 height 19
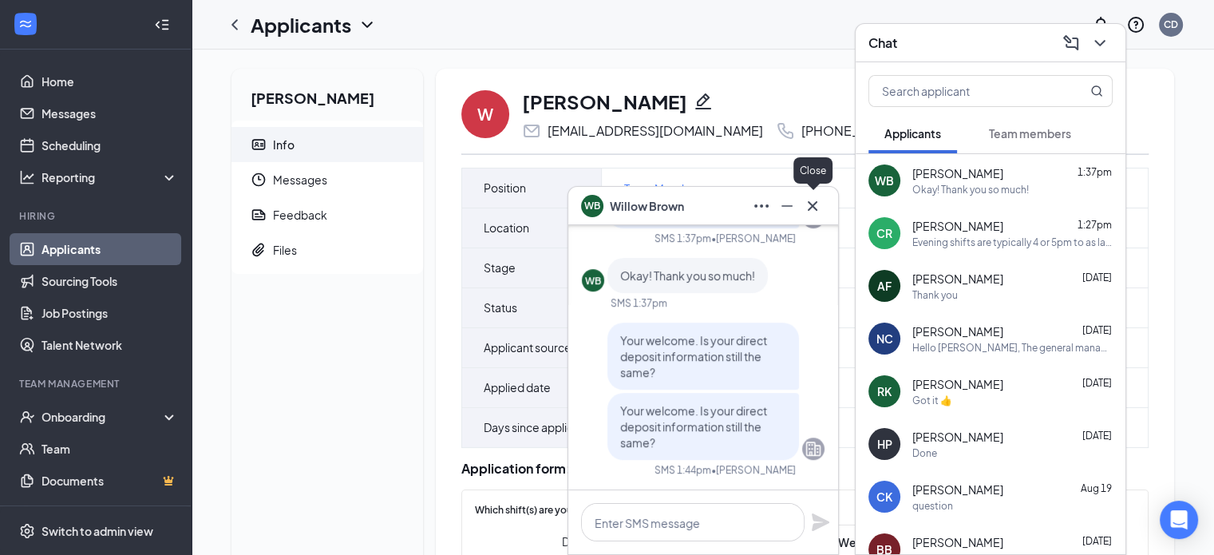
click at [815, 204] on icon "Cross" at bounding box center [813, 205] width 10 height 10
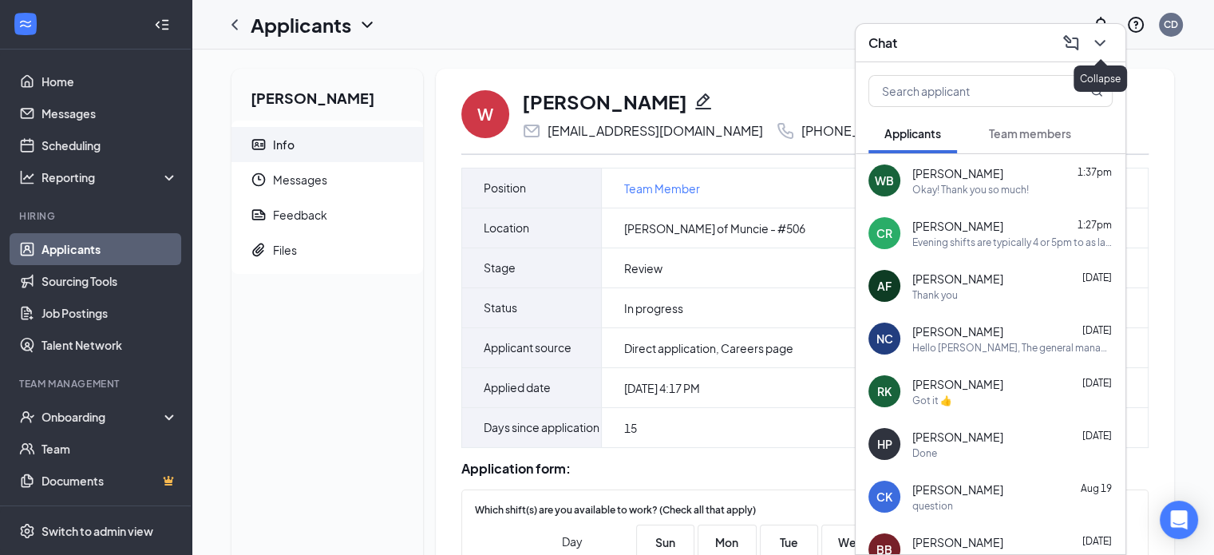
click at [1101, 45] on icon "ChevronDown" at bounding box center [1099, 43] width 19 height 19
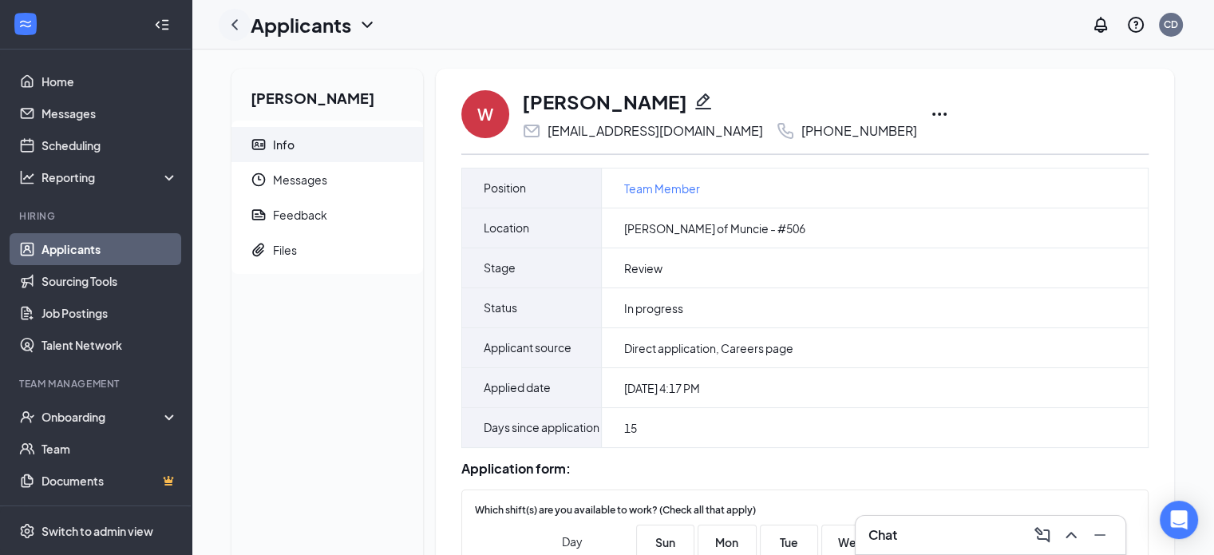
click at [235, 23] on icon "ChevronLeft" at bounding box center [234, 24] width 19 height 19
